Goal: Obtain resource: Download file/media

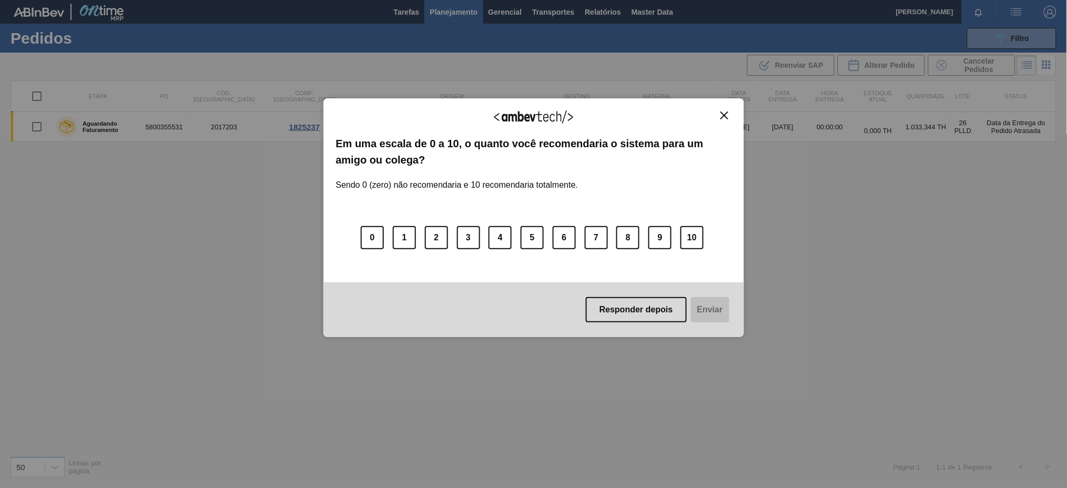
click at [727, 115] on img "Close" at bounding box center [724, 115] width 8 height 8
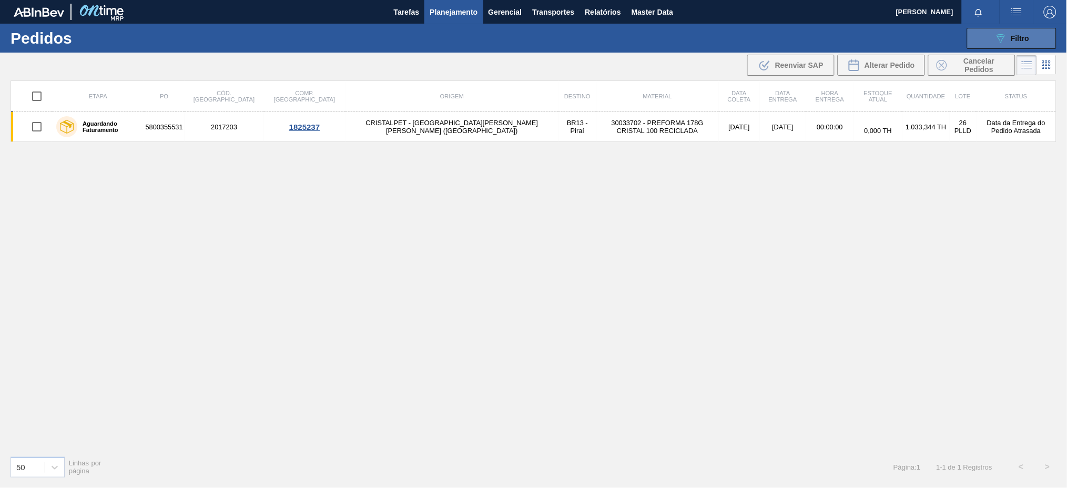
click at [973, 29] on button "089F7B8B-B2A5-4AFE-B5C0-19BA573D28AC Filtro" at bounding box center [1011, 38] width 89 height 21
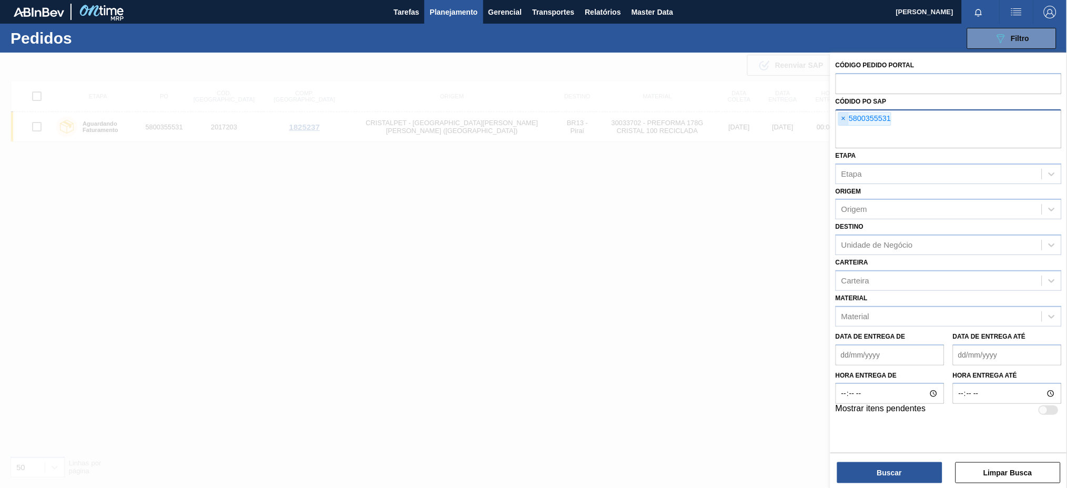
click at [843, 117] on span "×" at bounding box center [844, 119] width 10 height 13
paste input "5800360547"
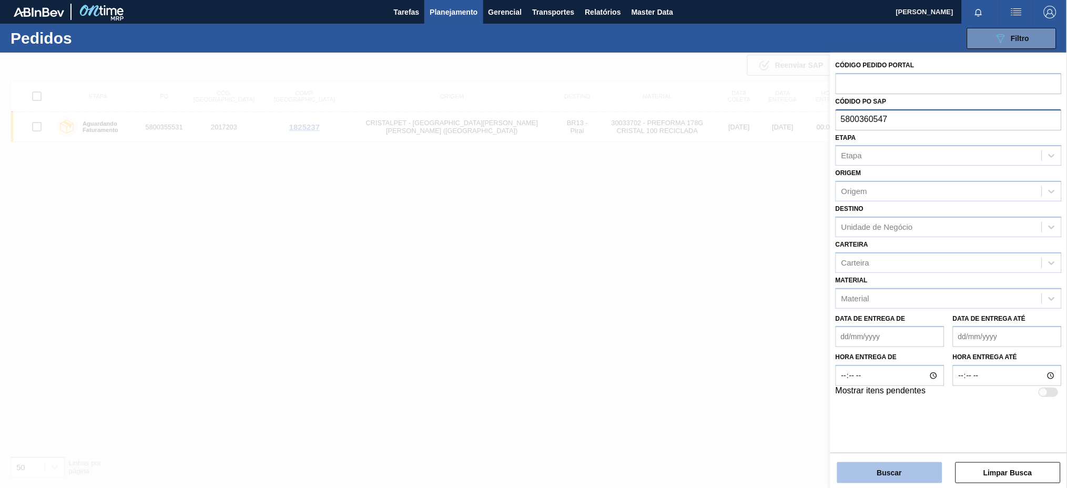
type input "5800360547"
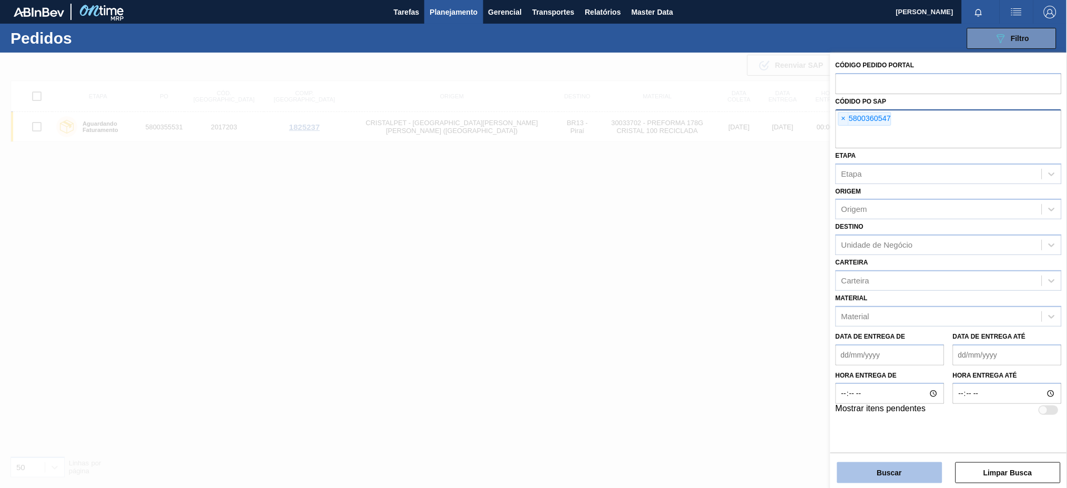
click at [869, 471] on button "Buscar" at bounding box center [889, 472] width 105 height 21
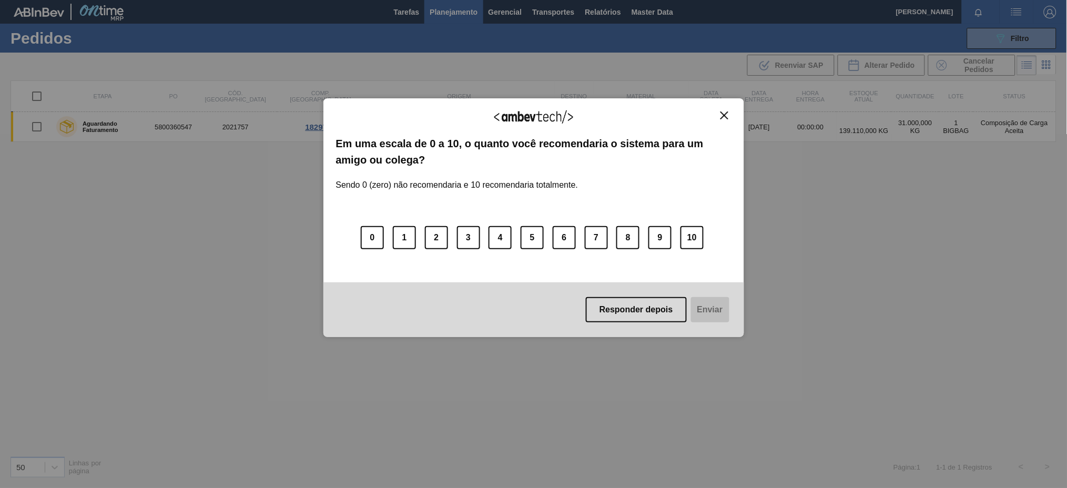
click at [729, 111] on button "Close" at bounding box center [724, 115] width 14 height 9
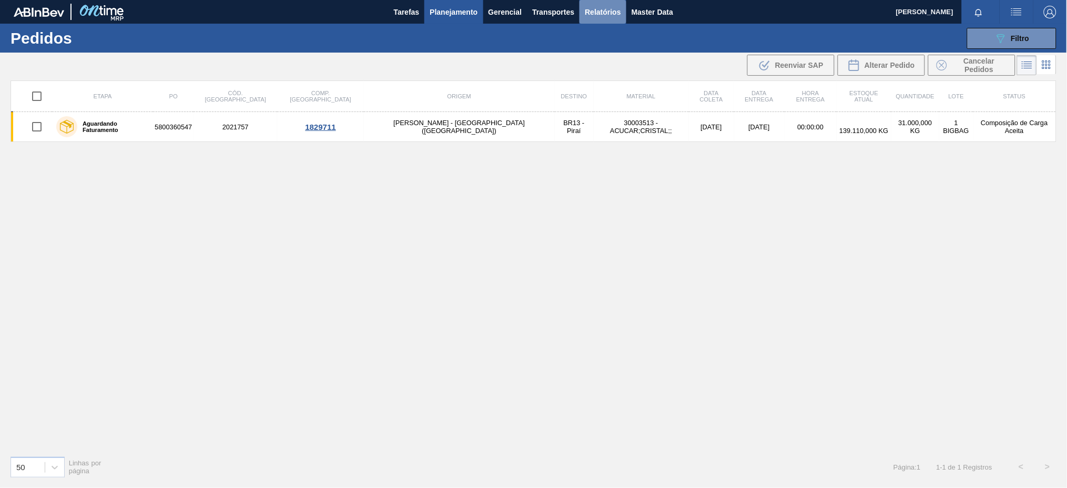
click at [598, 11] on span "Relatórios" at bounding box center [603, 12] width 36 height 13
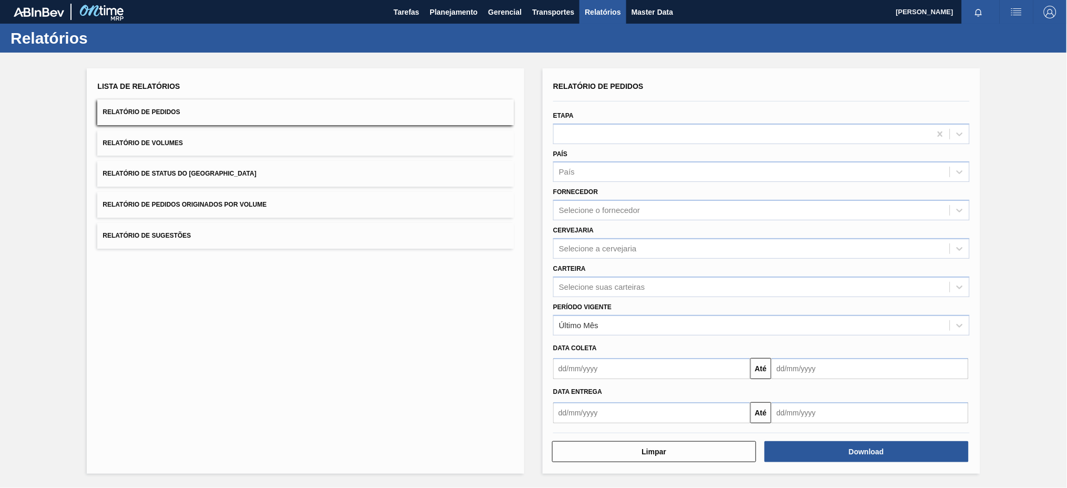
click at [366, 208] on button "Relatório de Pedidos Originados por Volume" at bounding box center [305, 205] width 416 height 26
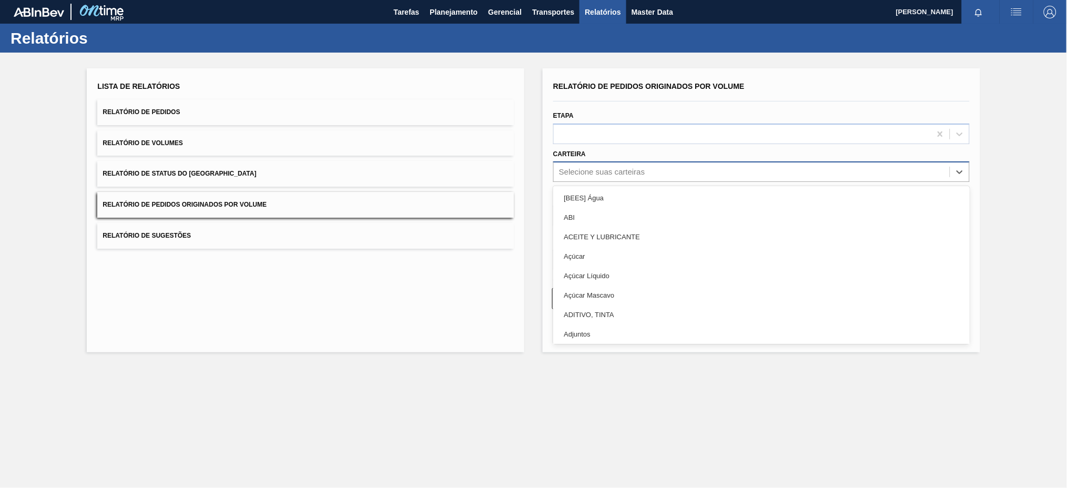
click at [567, 168] on div "Selecione suas carteiras" at bounding box center [602, 172] width 86 height 9
type input "PRE"
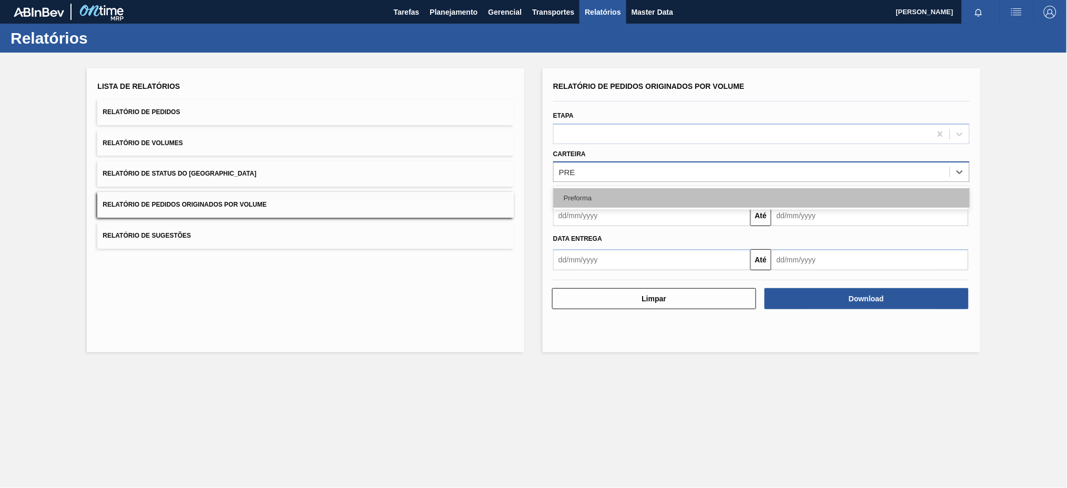
click at [578, 191] on div "Preforma" at bounding box center [761, 197] width 416 height 19
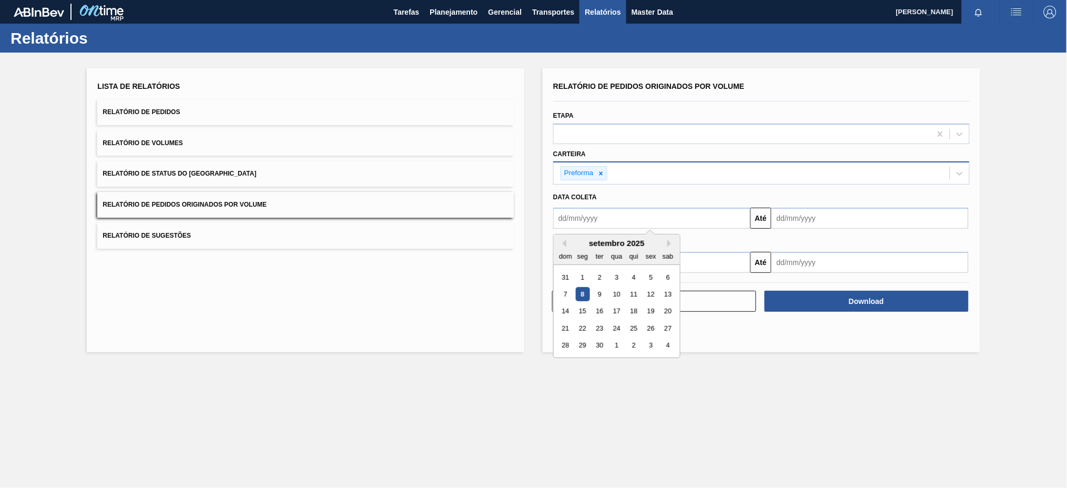
click at [586, 218] on input "text" at bounding box center [651, 218] width 197 height 21
click at [565, 240] on button "Previous Month" at bounding box center [562, 243] width 7 height 7
click at [568, 294] on div "3" at bounding box center [565, 294] width 14 height 14
type input "[DATE]"
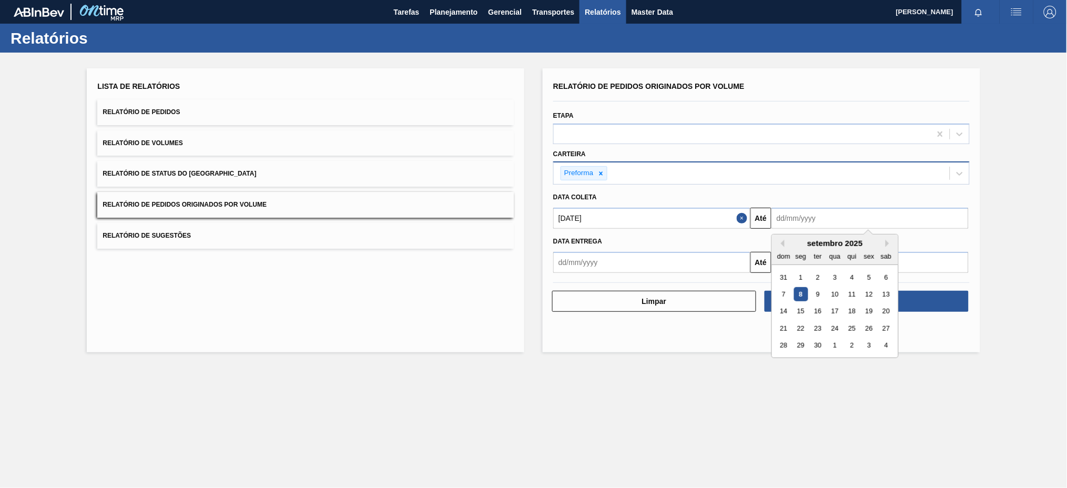
click at [837, 221] on input "text" at bounding box center [869, 218] width 197 height 21
click at [800, 294] on div "8" at bounding box center [800, 294] width 14 height 14
type input "[DATE]"
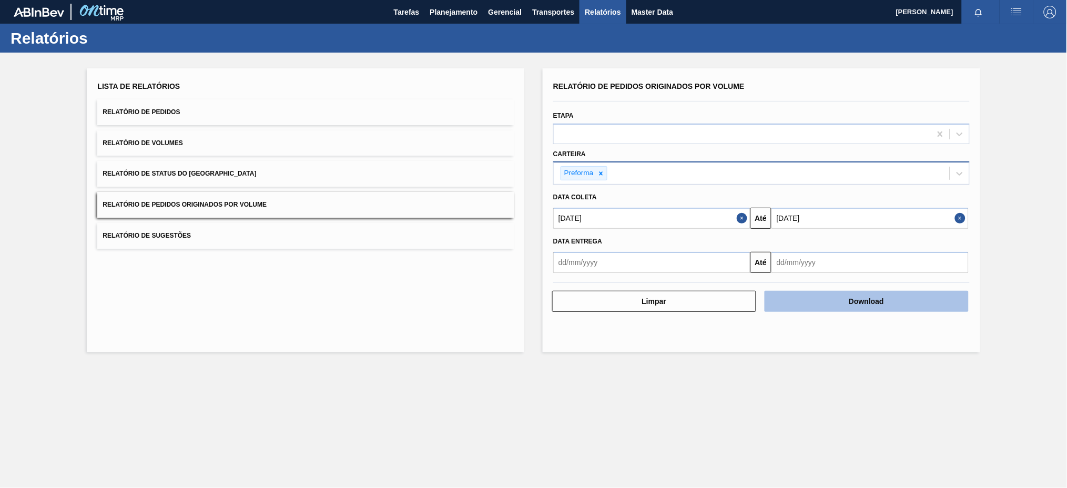
click at [845, 295] on button "Download" at bounding box center [866, 301] width 204 height 21
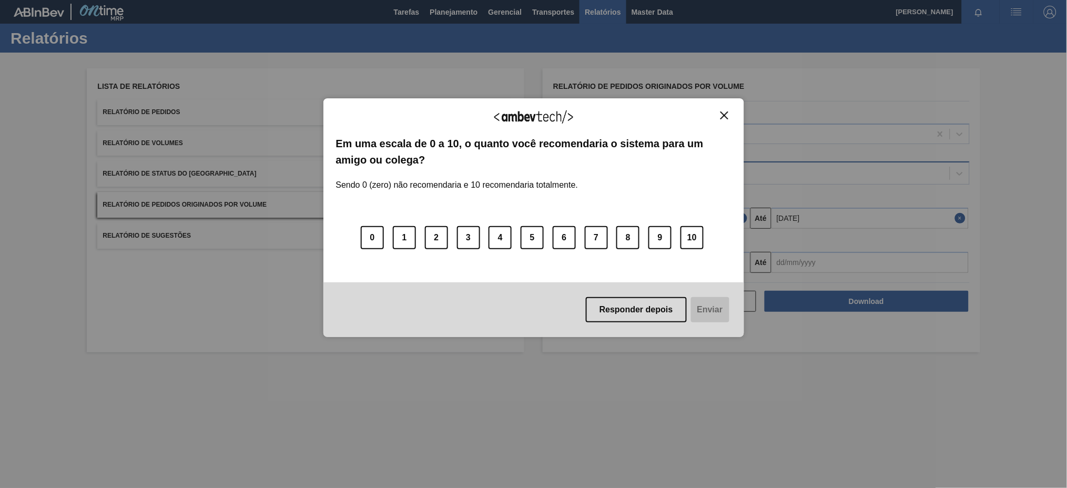
click at [722, 114] on img "Close" at bounding box center [724, 115] width 8 height 8
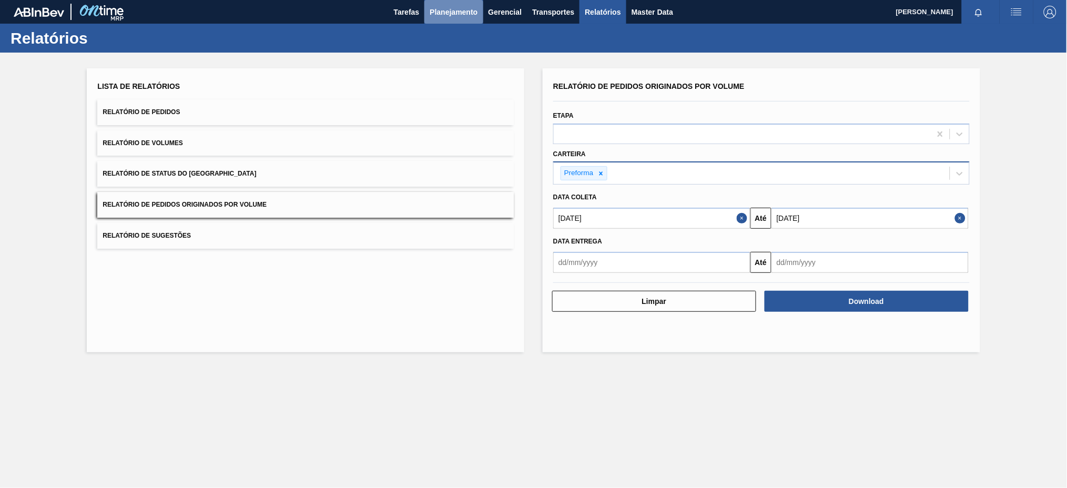
click at [460, 4] on button "Planejamento" at bounding box center [453, 12] width 58 height 24
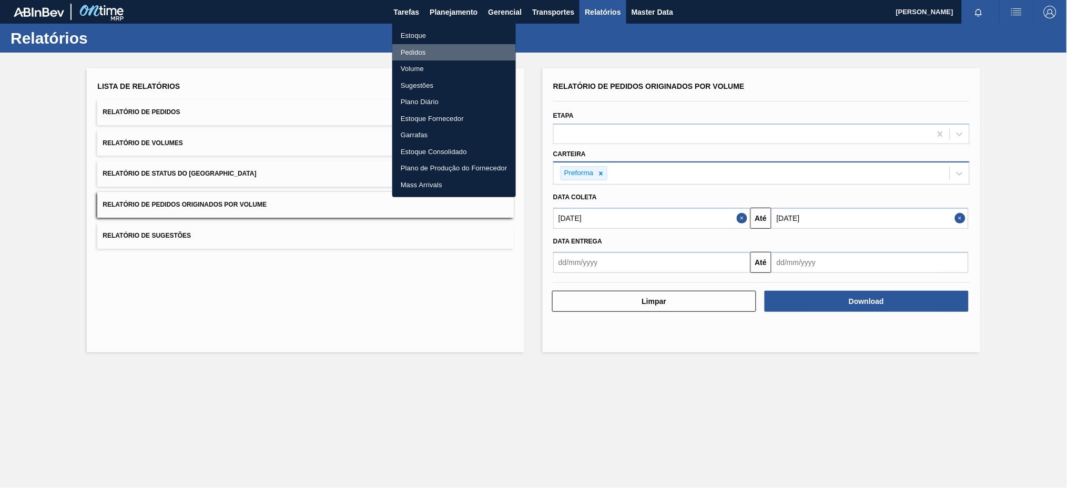
click at [420, 55] on li "Pedidos" at bounding box center [454, 52] width 124 height 17
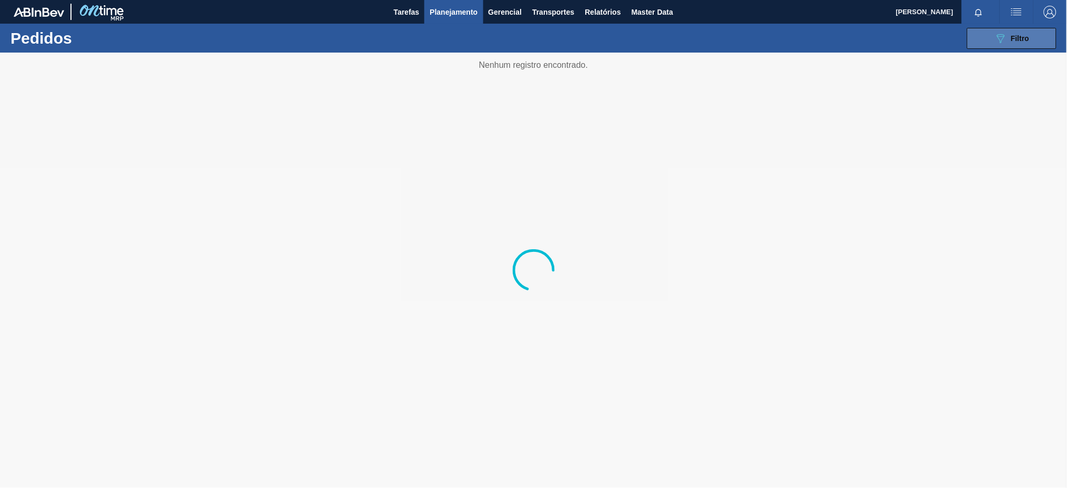
click at [1021, 38] on span "Filtro" at bounding box center [1020, 38] width 18 height 8
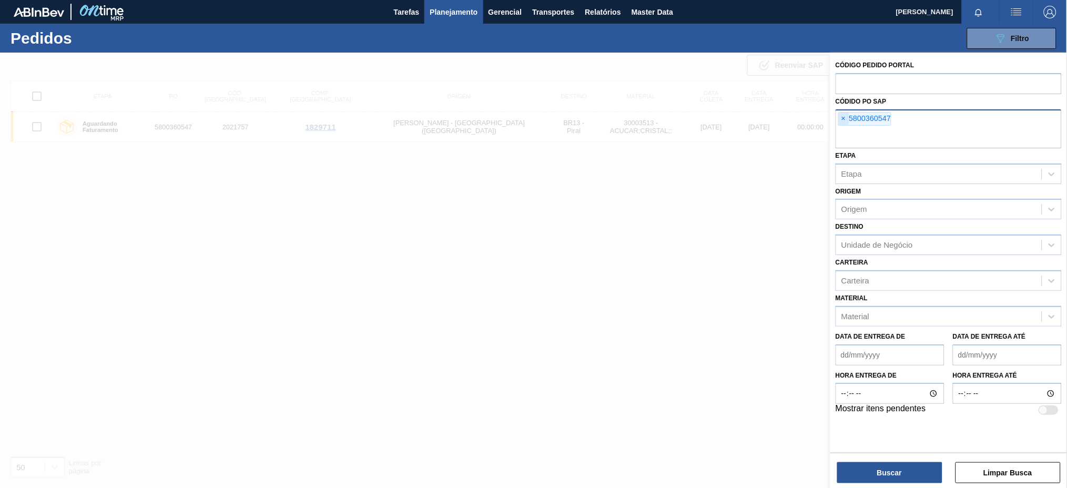
click at [845, 120] on span "×" at bounding box center [844, 119] width 10 height 13
paste input "text"
click at [868, 476] on button "Buscar" at bounding box center [889, 472] width 105 height 21
